Goal: Check status

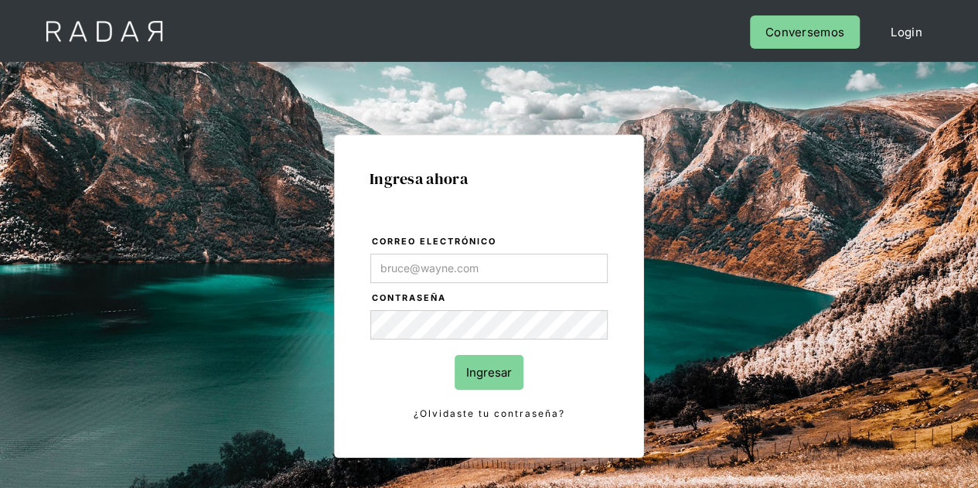
type input "Evans@prontopaga.com"
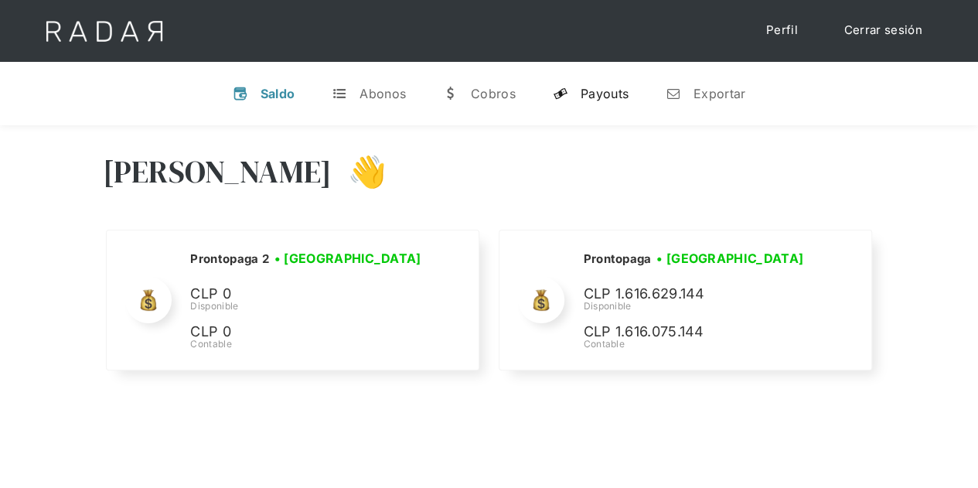
click at [588, 97] on div "Payouts" at bounding box center [605, 93] width 48 height 15
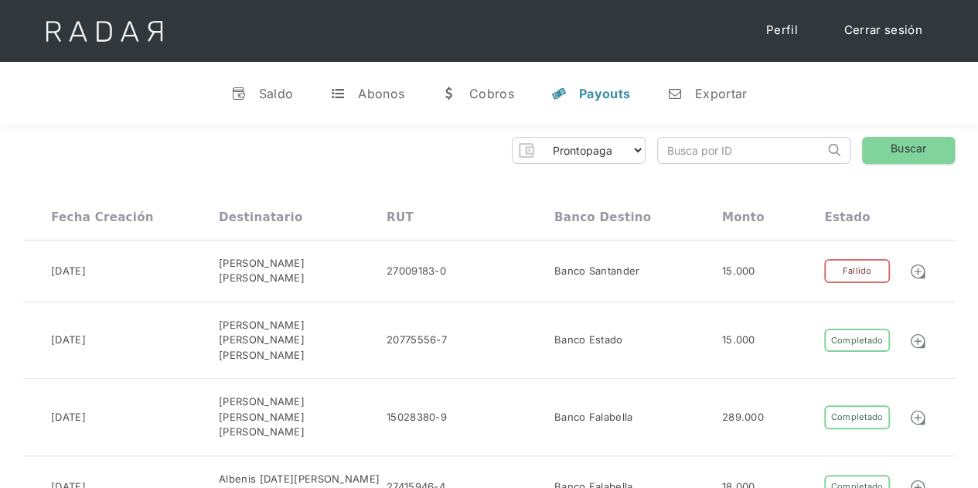
click at [684, 147] on input "search" at bounding box center [741, 151] width 166 height 26
paste input "5ae1bcdd-df07-46ea-8108-8498d516d8d3"
type input "5ae1bcdd-df07-46ea-8108-8498d516d8d3"
click at [888, 149] on link "Buscar" at bounding box center [908, 150] width 93 height 27
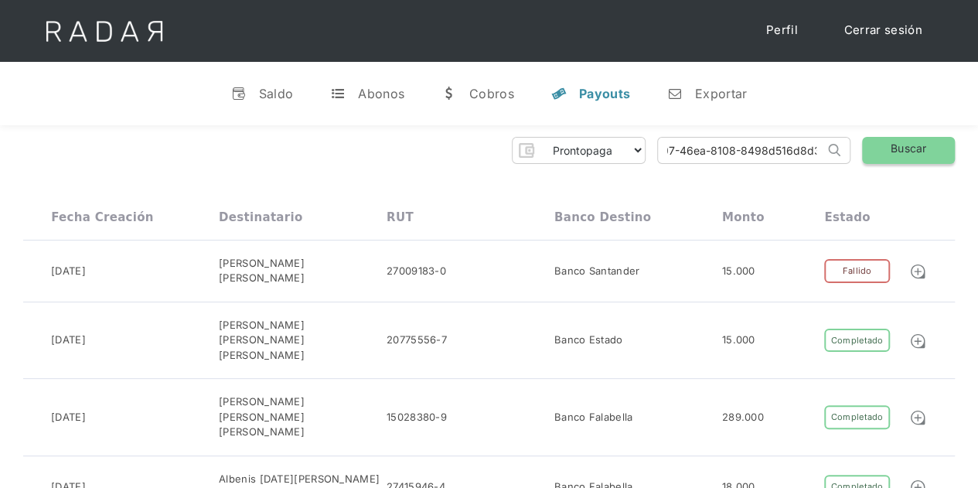
scroll to position [0, 0]
